Goal: Information Seeking & Learning: Learn about a topic

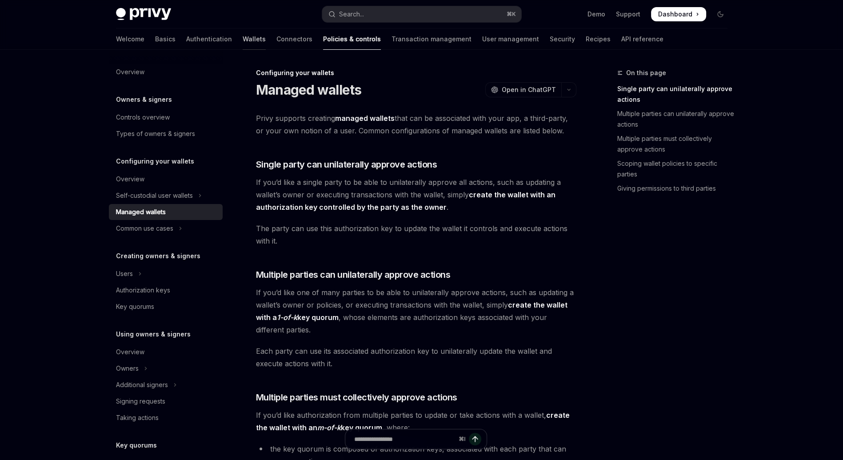
click at [243, 39] on link "Wallets" at bounding box center [254, 38] width 23 height 21
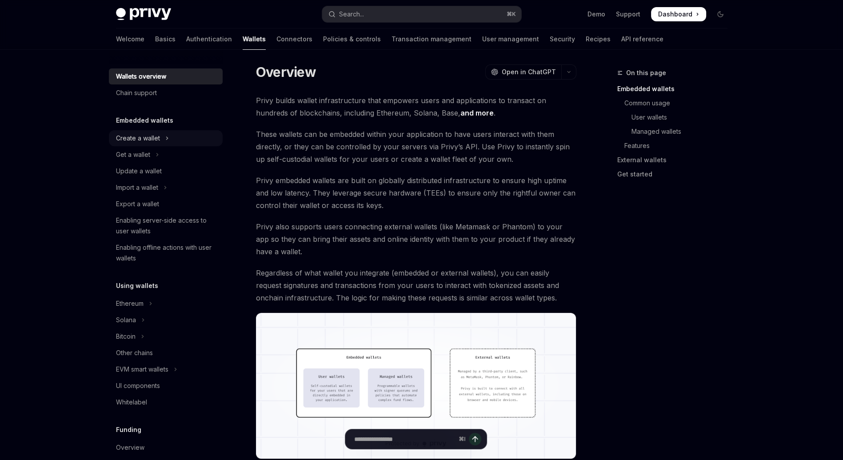
click at [140, 135] on div "Create a wallet" at bounding box center [138, 138] width 44 height 11
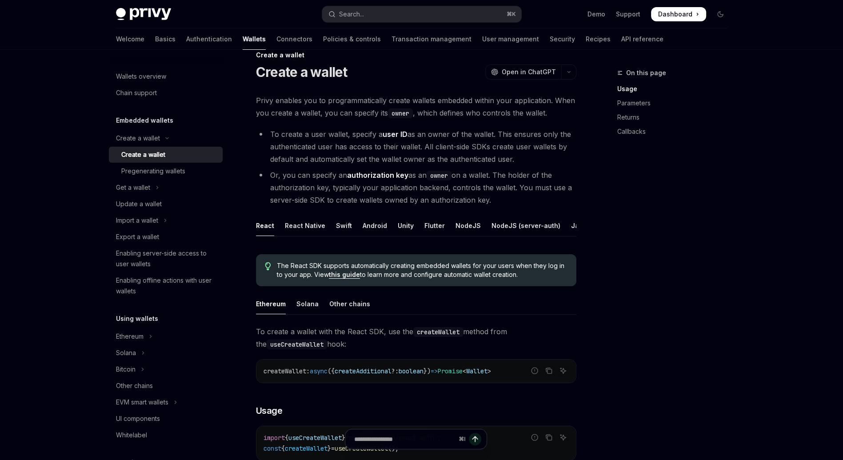
click at [332, 142] on li "To create a user wallet, specify a user ID as an owner of the wallet. This ensu…" at bounding box center [416, 146] width 321 height 37
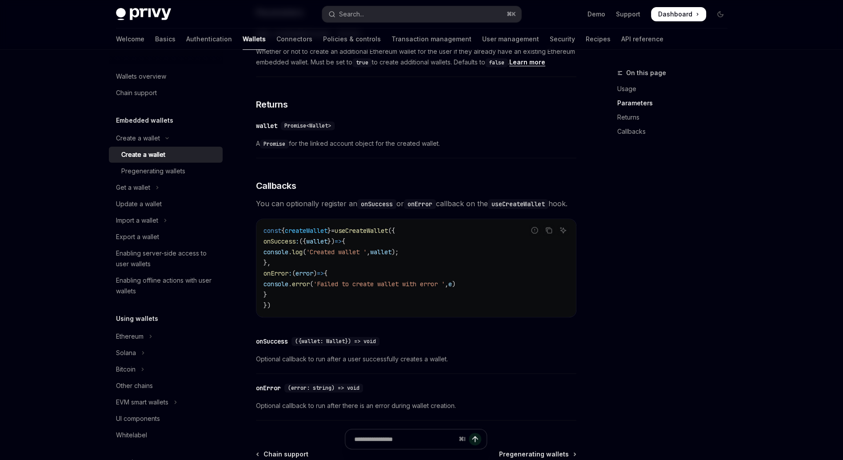
scroll to position [496, 0]
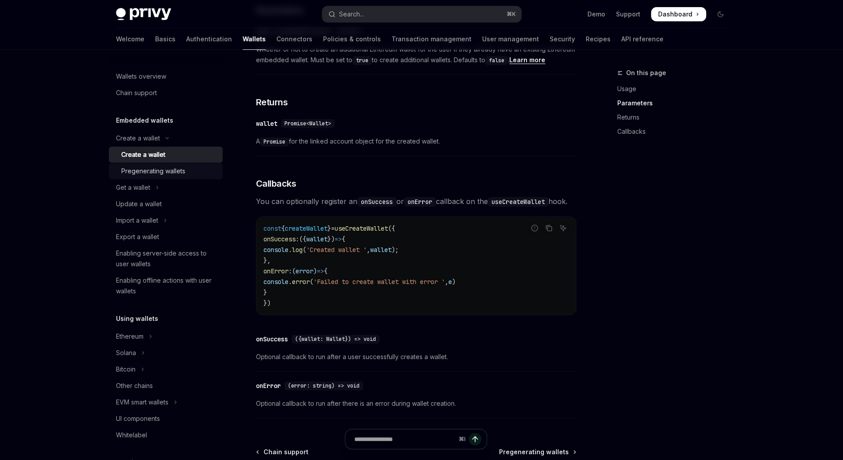
click at [170, 174] on div "Pregenerating wallets" at bounding box center [153, 171] width 64 height 11
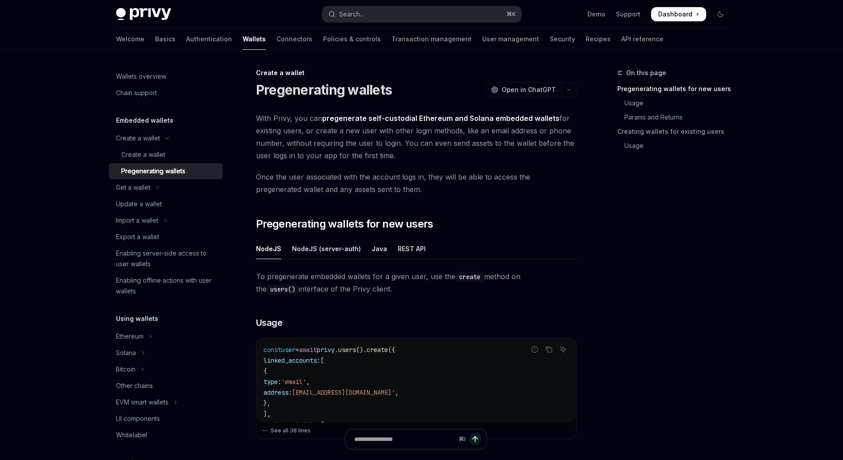
click at [335, 144] on span "With Privy, you can pregenerate self-custodial Ethereum and Solana embedded wal…" at bounding box center [416, 137] width 321 height 50
click at [323, 144] on span "With Privy, you can pregenerate self-custodial Ethereum and Solana embedded wal…" at bounding box center [416, 137] width 321 height 50
click at [277, 40] on link "Connectors" at bounding box center [295, 38] width 36 height 21
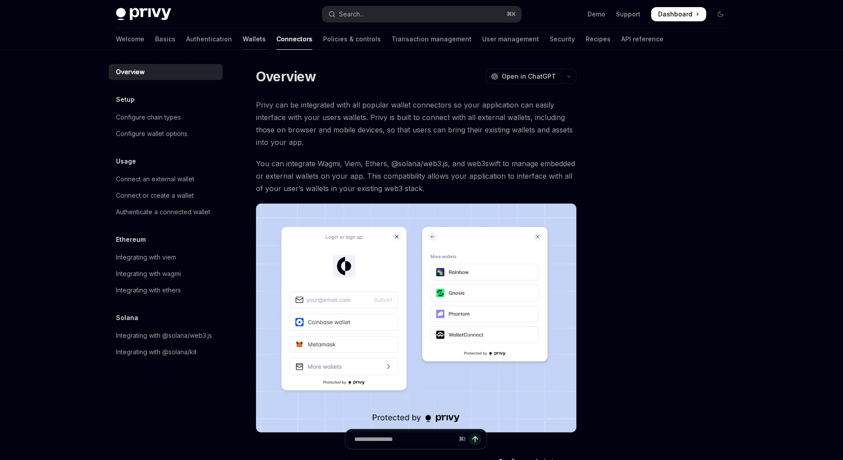
click at [243, 40] on link "Wallets" at bounding box center [254, 38] width 23 height 21
type textarea "*"
